Goal: Obtain resource: Download file/media

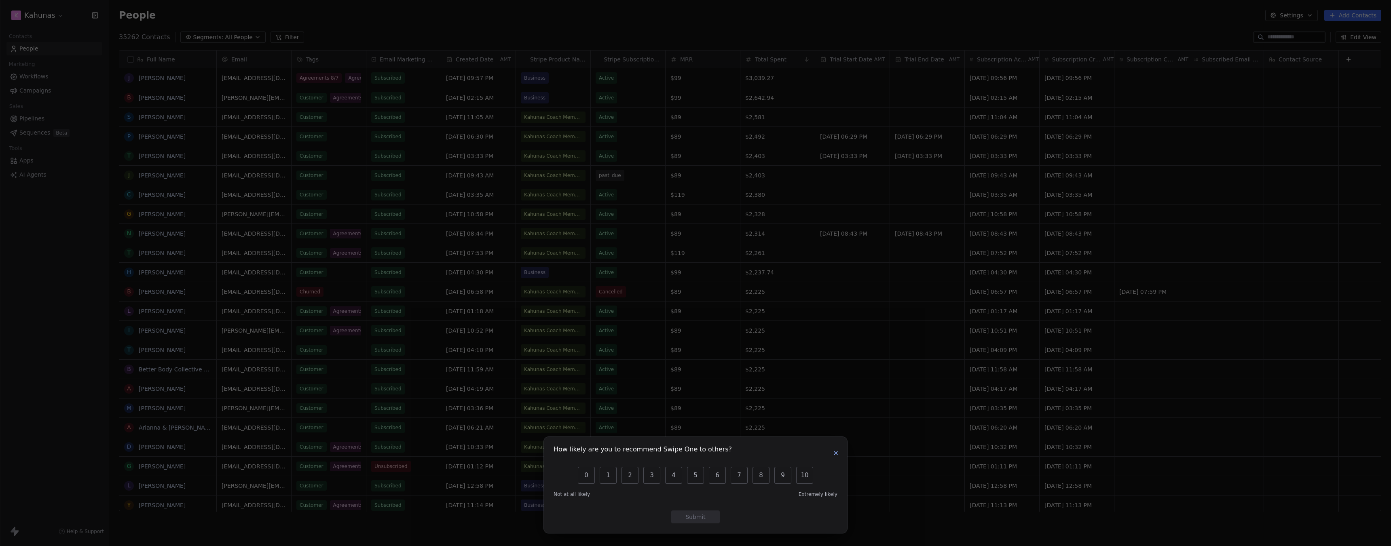
scroll to position [475, 1276]
click at [833, 456] on icon "button" at bounding box center [836, 453] width 6 height 6
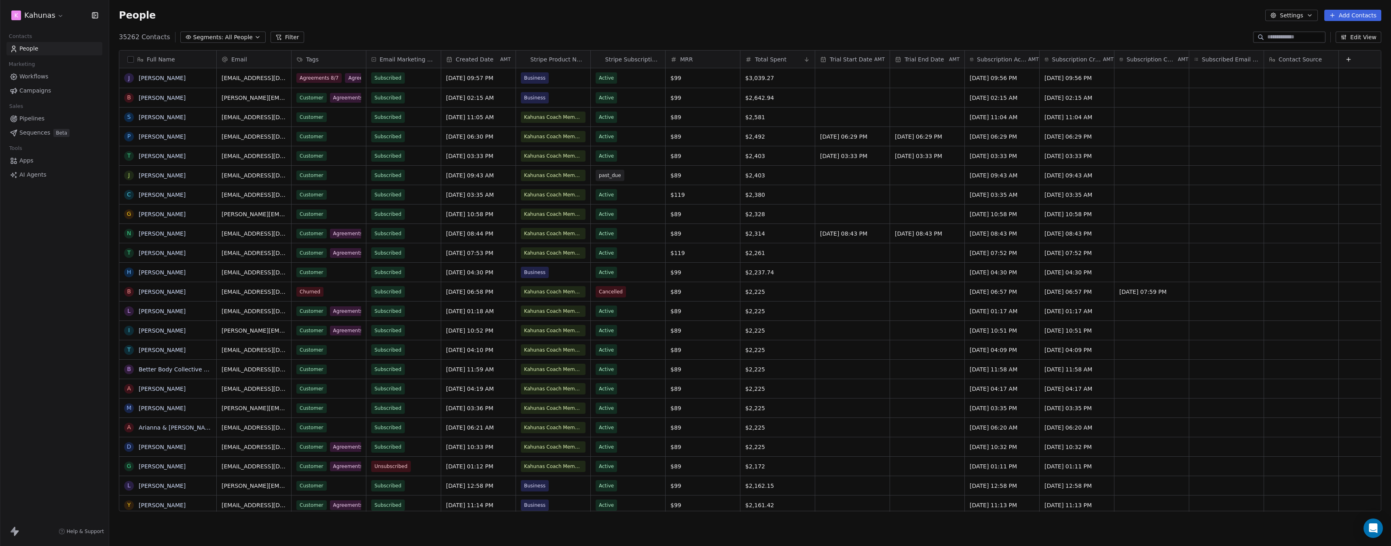
click at [51, 82] on link "Workflows" at bounding box center [54, 76] width 96 height 13
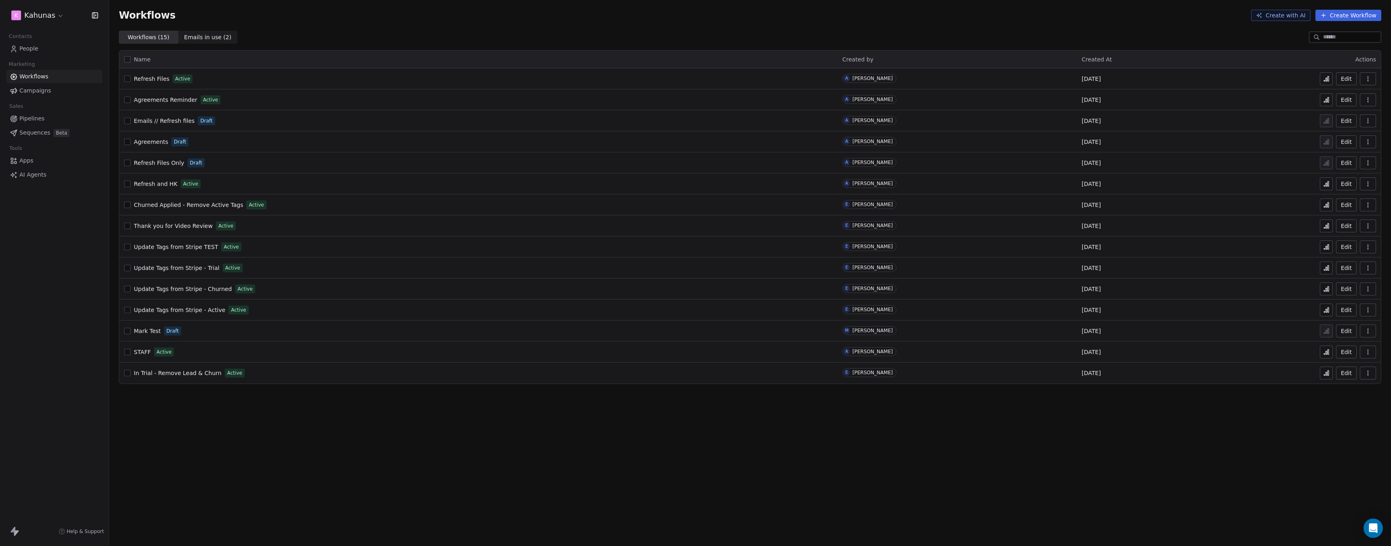
click at [67, 47] on link "People" at bounding box center [54, 48] width 96 height 13
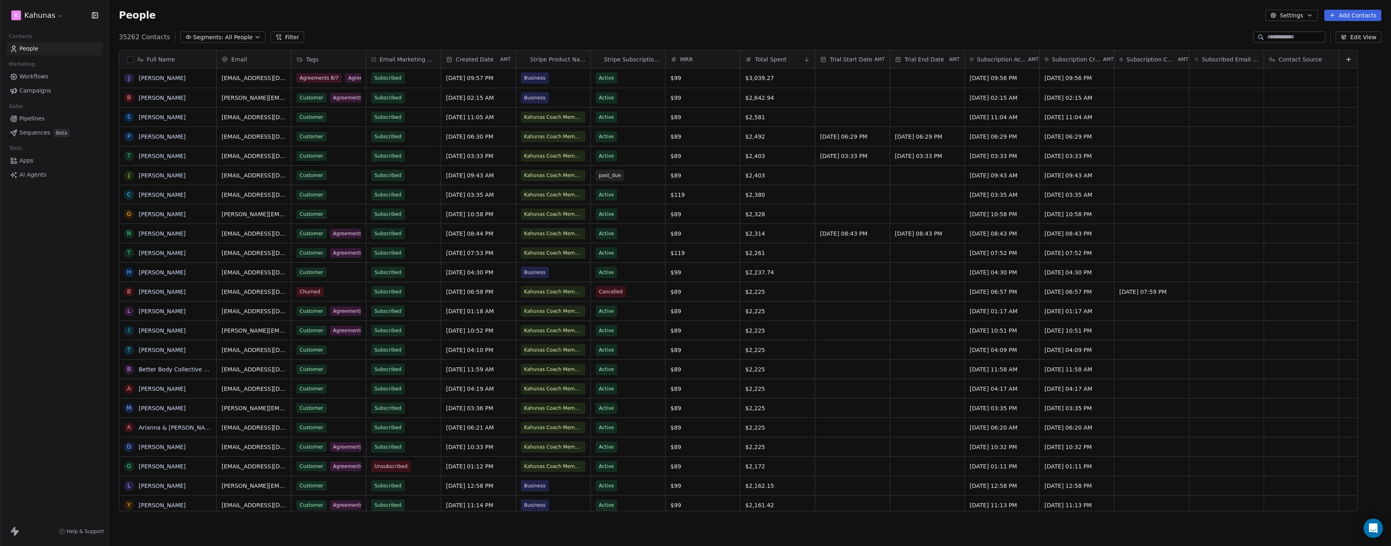
scroll to position [475, 1276]
click at [204, 41] on span "Segments:" at bounding box center [208, 37] width 30 height 8
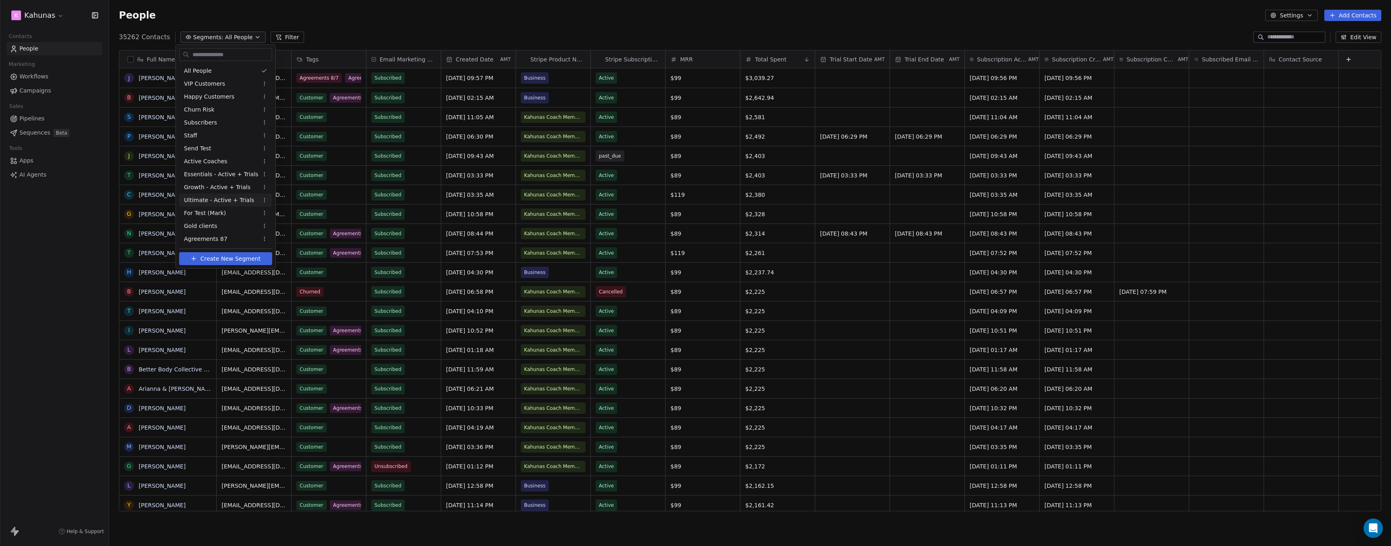
click at [45, 19] on html "K Kahunas Contacts People Marketing Workflows Campaigns Sales Pipelines Sequenc…" at bounding box center [695, 273] width 1391 height 546
click at [42, 13] on html "K Kahunas Contacts People Marketing Workflows Campaigns Sales Pipelines Sequenc…" at bounding box center [695, 273] width 1391 height 546
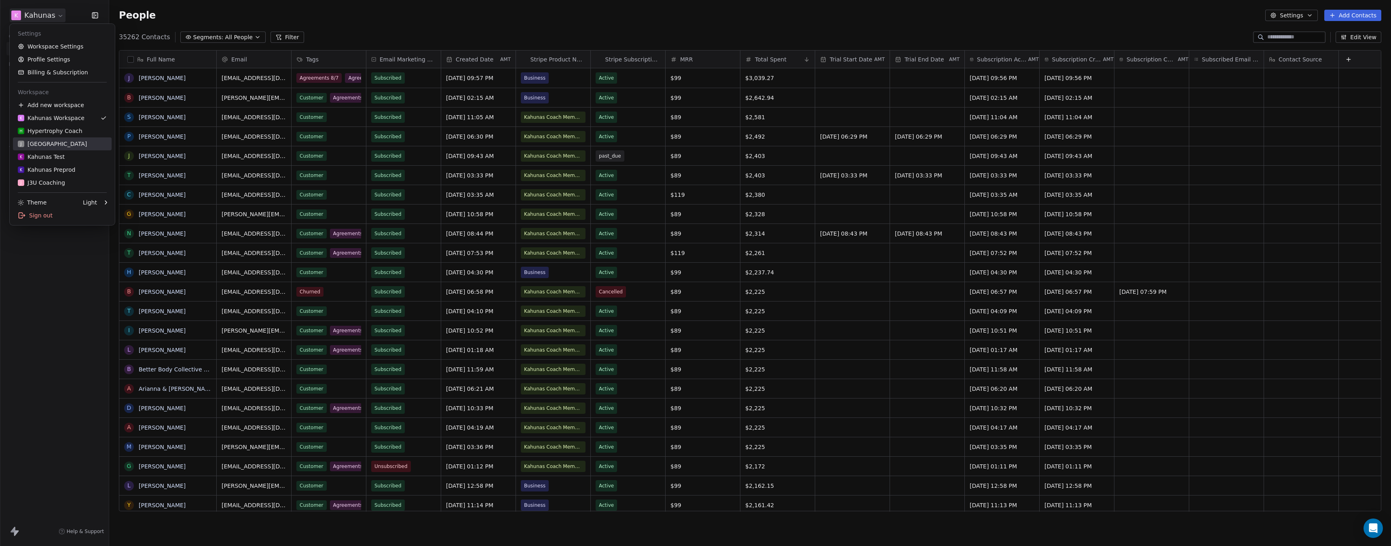
click at [72, 142] on div "J J3 University" at bounding box center [62, 144] width 89 height 8
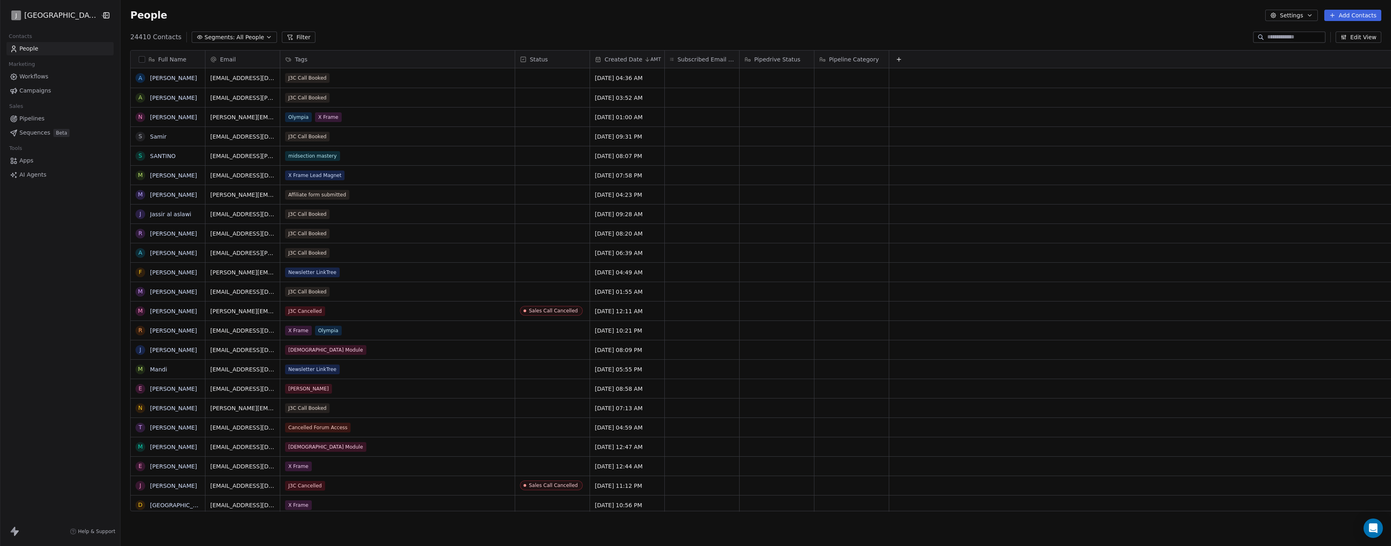
scroll to position [475, 1276]
click at [237, 38] on span "All People" at bounding box center [250, 37] width 27 height 8
type input "***"
click at [224, 70] on div "Affiliate" at bounding box center [220, 70] width 82 height 13
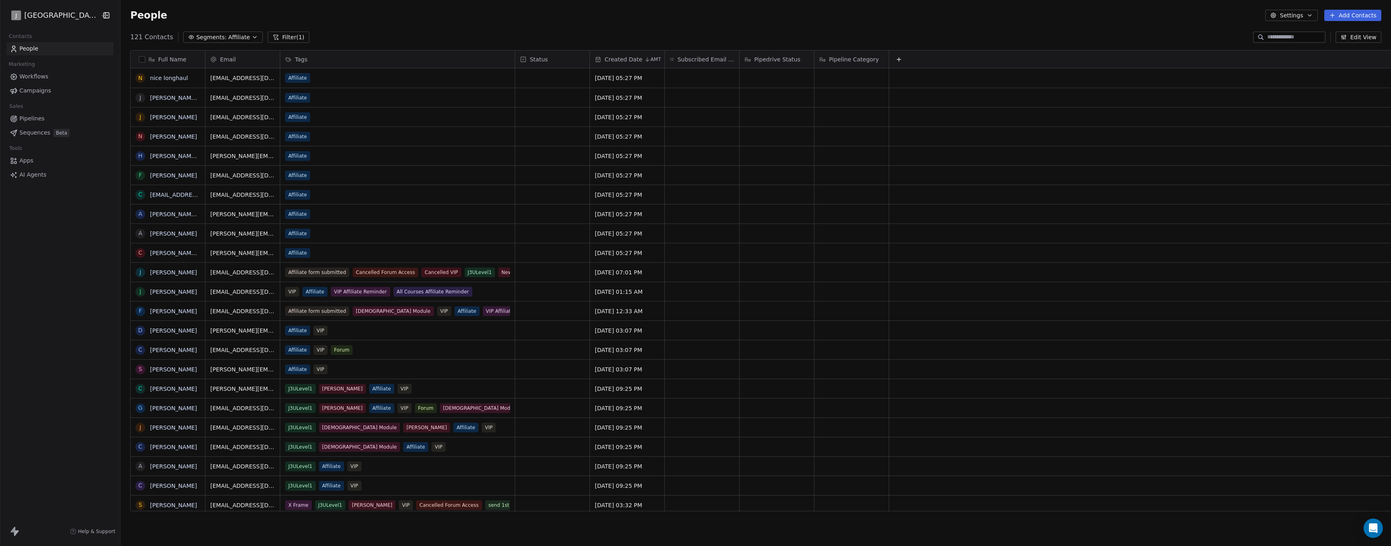
click at [139, 60] on button "button" at bounding box center [142, 59] width 6 height 6
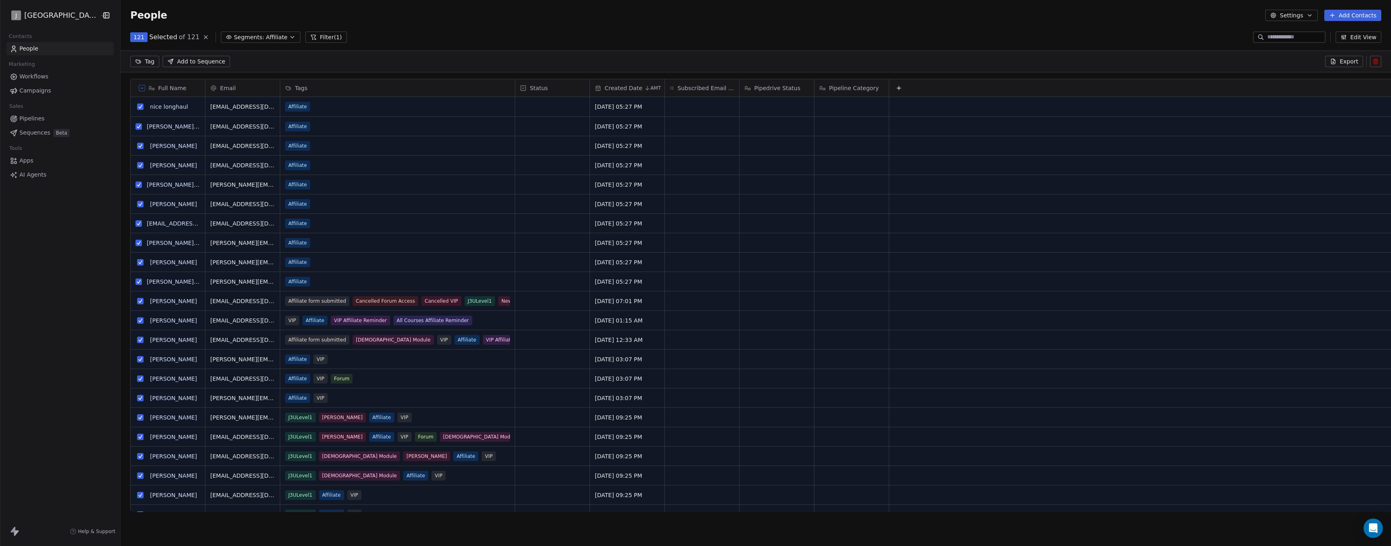
scroll to position [446, 1276]
click at [1342, 63] on span "Export" at bounding box center [1349, 61] width 19 height 8
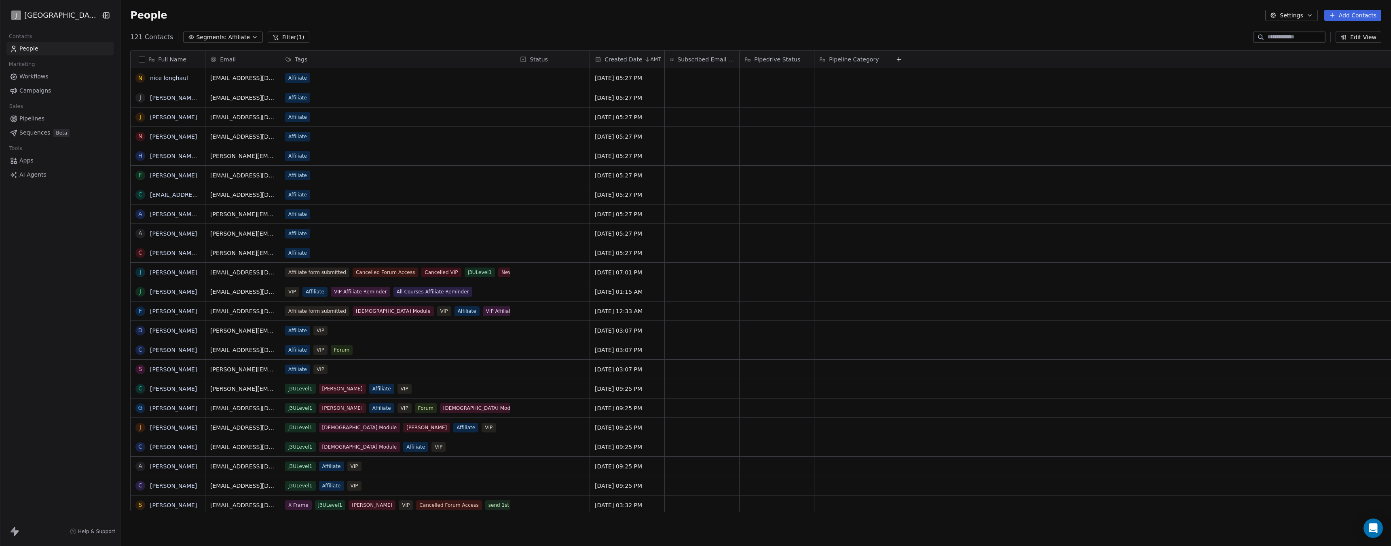
scroll to position [475, 1276]
click at [139, 59] on button "button" at bounding box center [142, 59] width 6 height 6
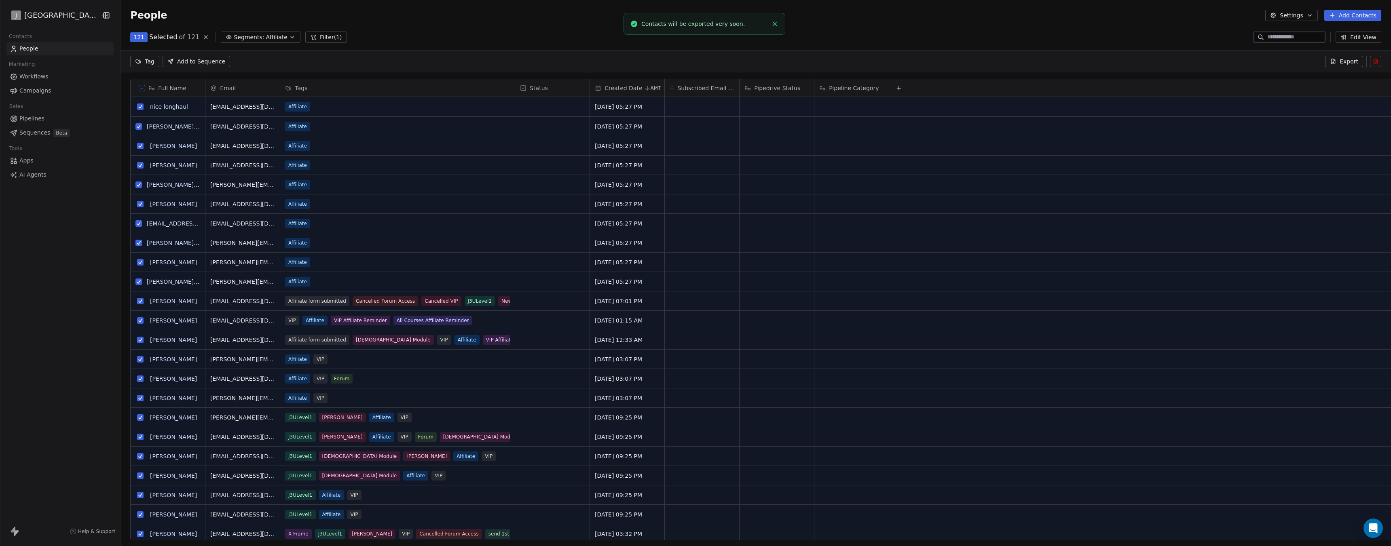
scroll to position [446, 1276]
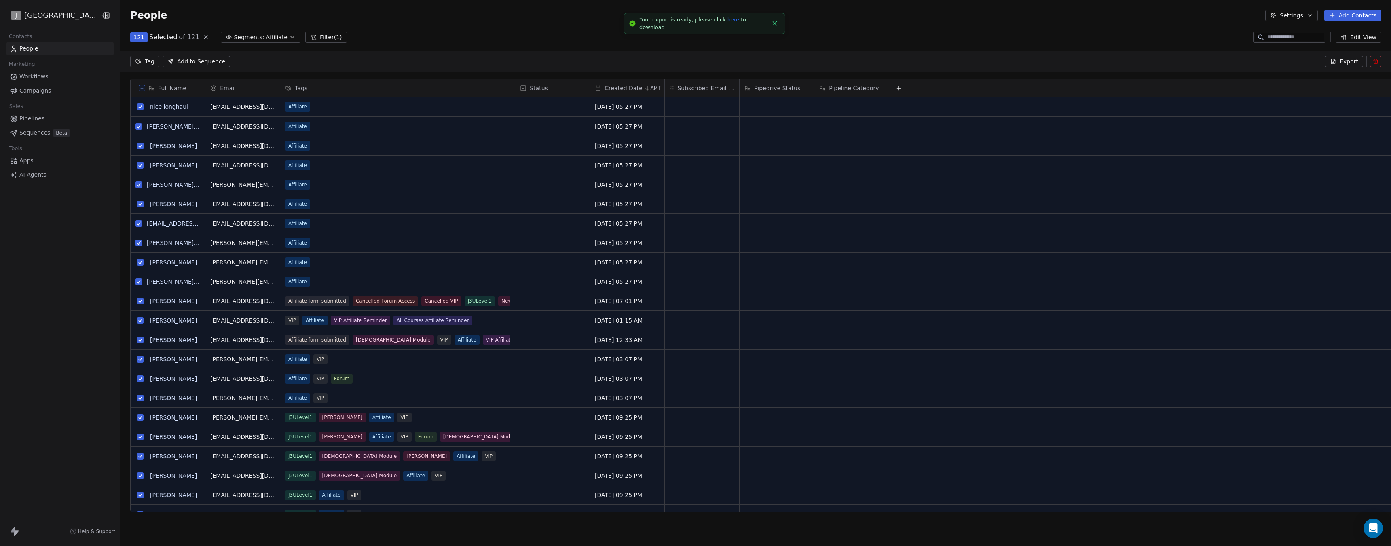
click at [727, 23] on link "here" at bounding box center [733, 20] width 12 height 6
click at [140, 86] on icon at bounding box center [142, 88] width 4 height 4
